Goal: Information Seeking & Learning: Learn about a topic

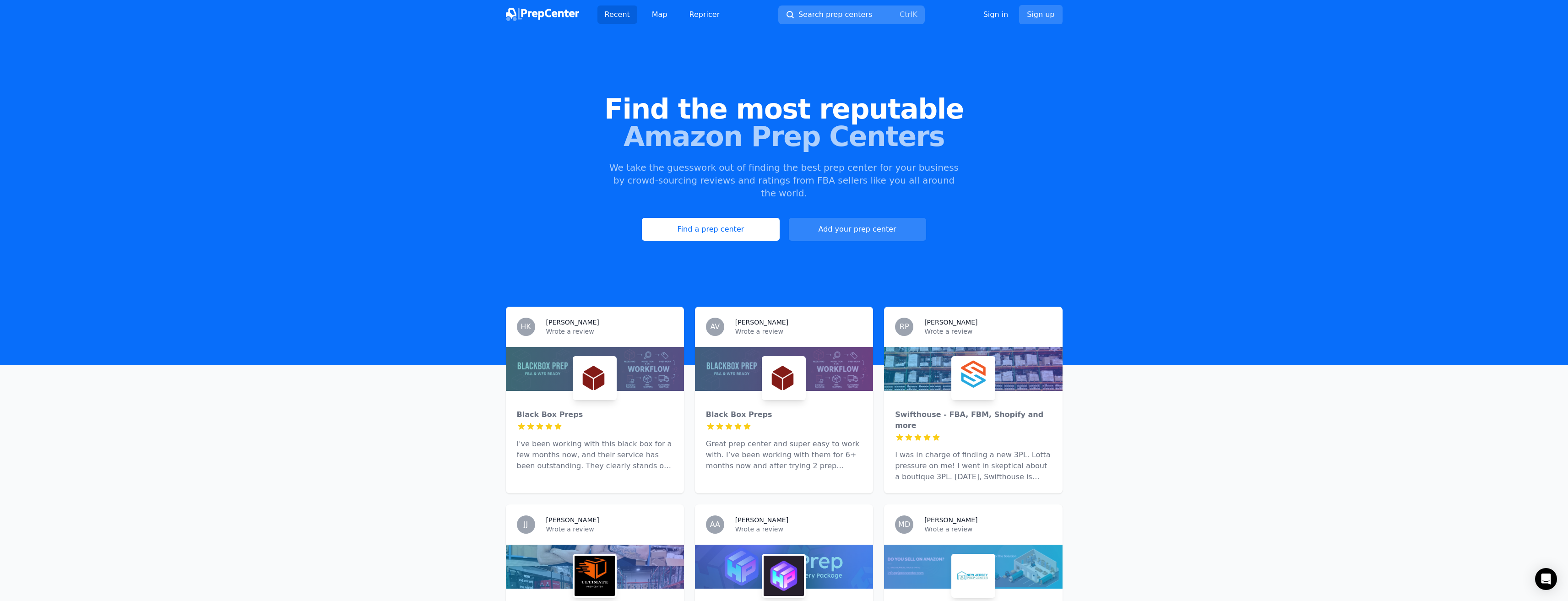
click at [849, 10] on span "Search prep centers" at bounding box center [835, 14] width 74 height 11
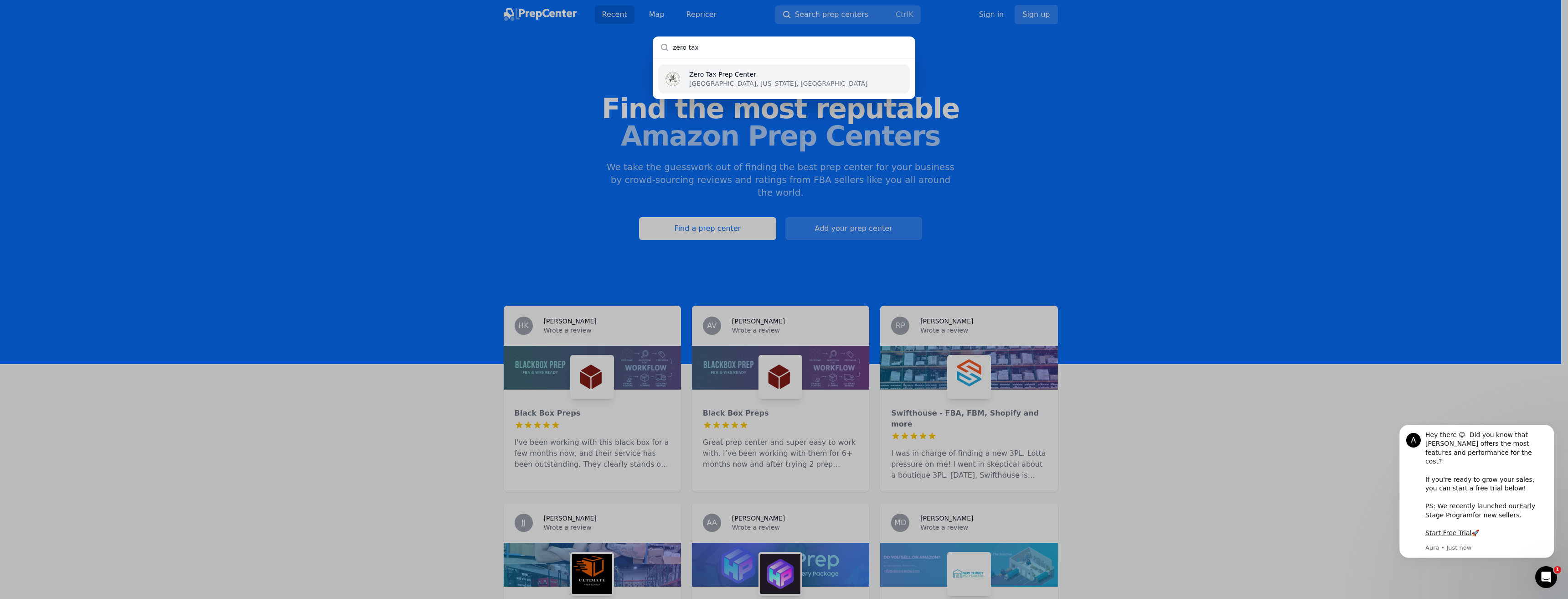
type input "zero tax"
click at [758, 80] on li "Zero Tax [GEOGRAPHIC_DATA] [GEOGRAPHIC_DATA], [US_STATE], [GEOGRAPHIC_DATA]" at bounding box center [784, 79] width 252 height 29
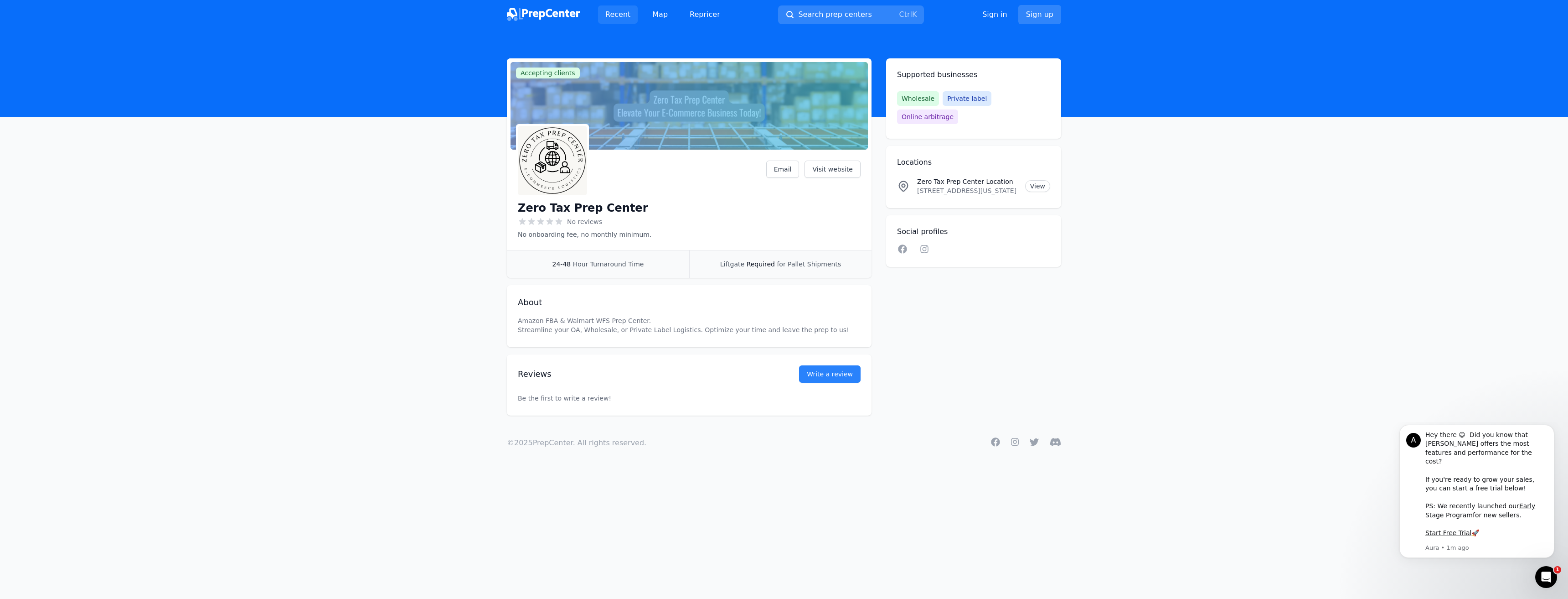
click at [609, 11] on link "Recent" at bounding box center [618, 15] width 40 height 18
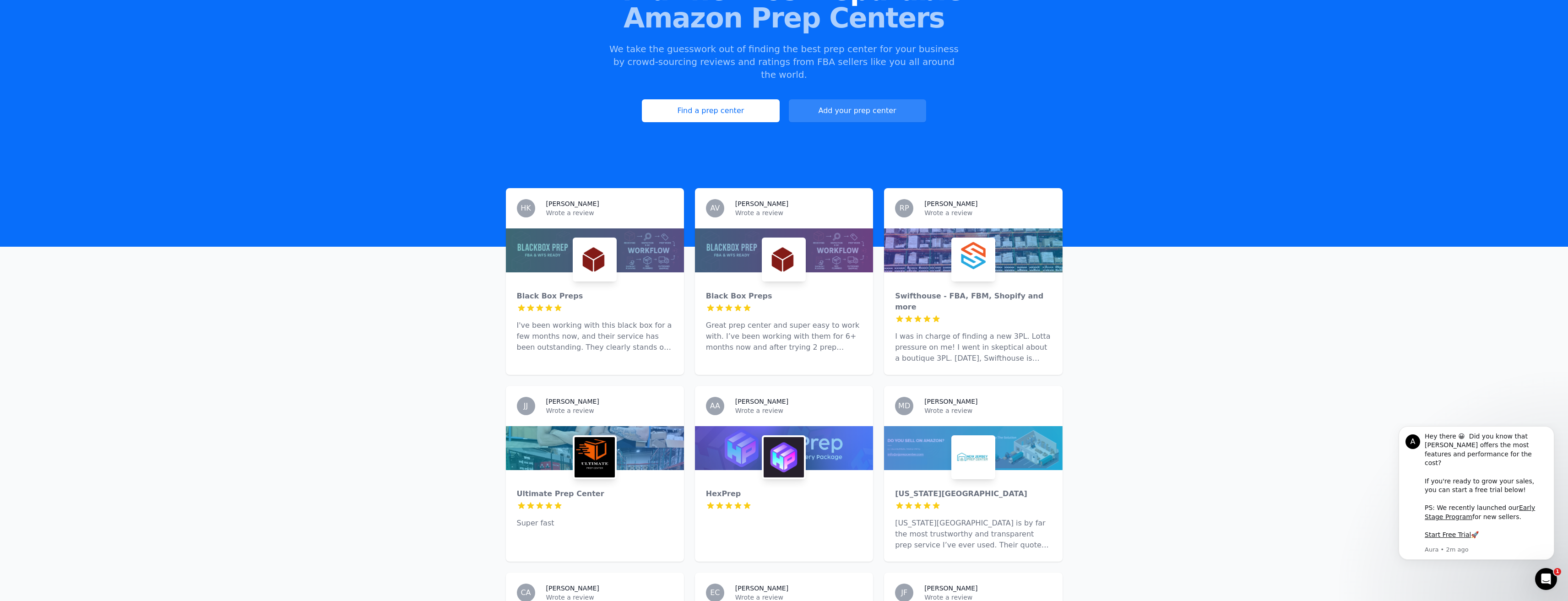
scroll to position [138, 0]
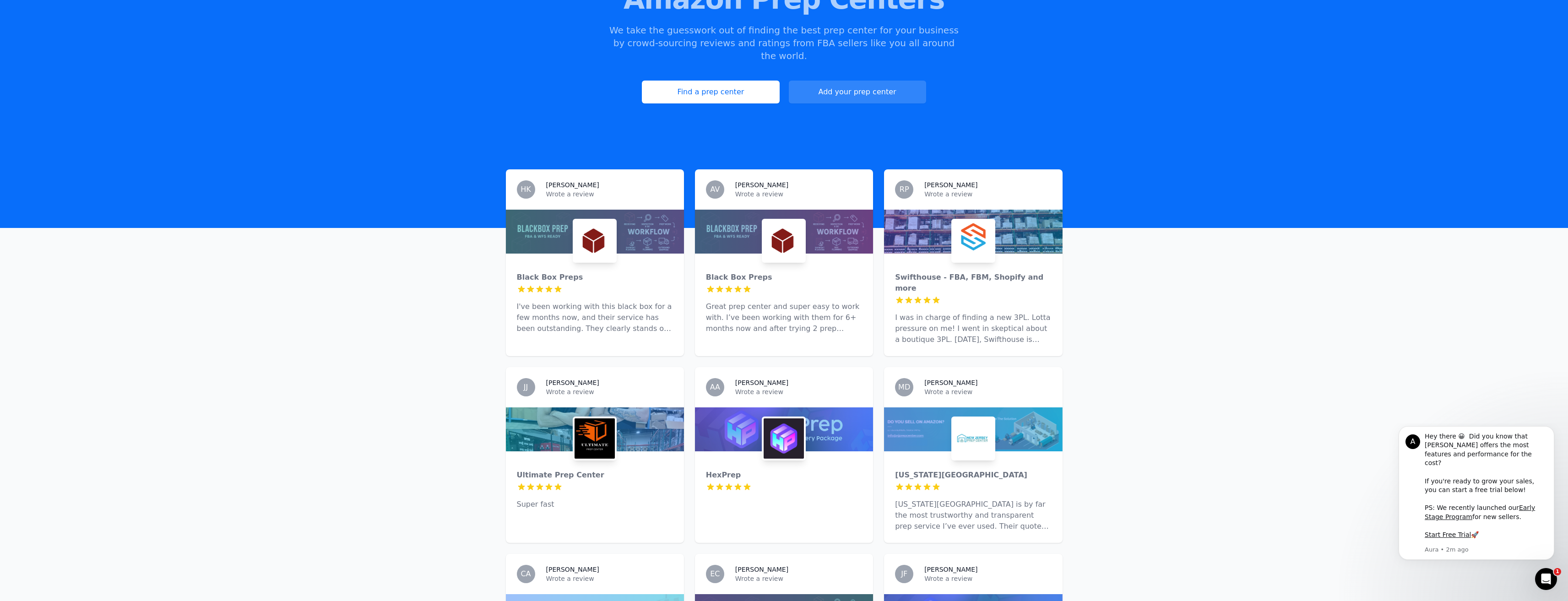
click at [755, 287] on div "Black Box Preps 5 out of 5 stars Great prep center and super easy to work with.…" at bounding box center [784, 299] width 178 height 91
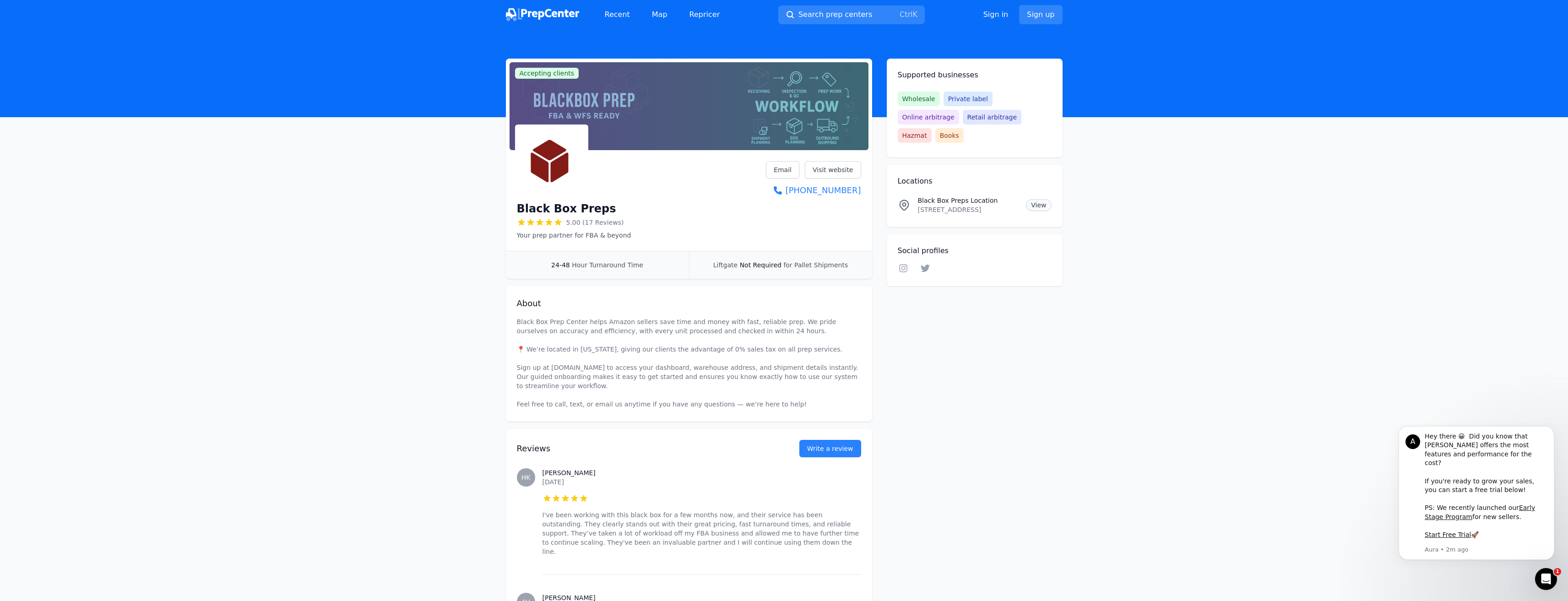
click at [1032, 199] on link "View" at bounding box center [1039, 205] width 25 height 12
click at [827, 166] on link "Visit website" at bounding box center [833, 169] width 56 height 17
